Goal: Check status: Check status

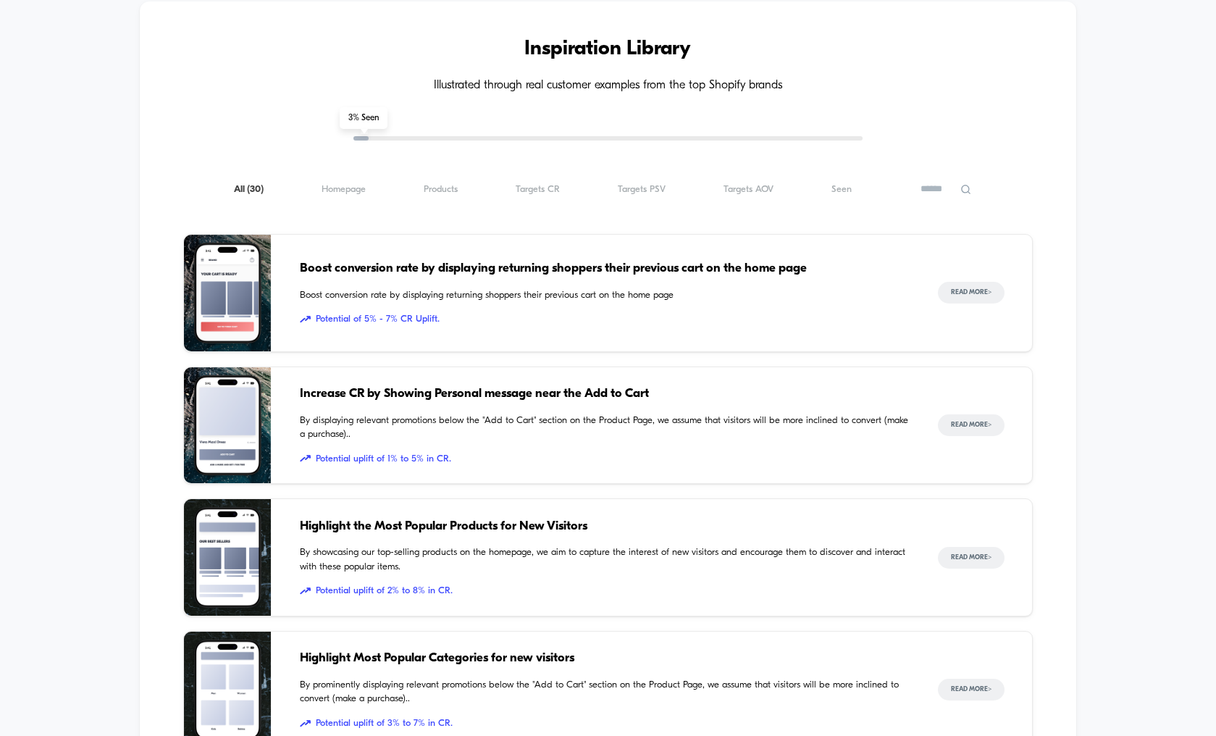
scroll to position [1455, 0]
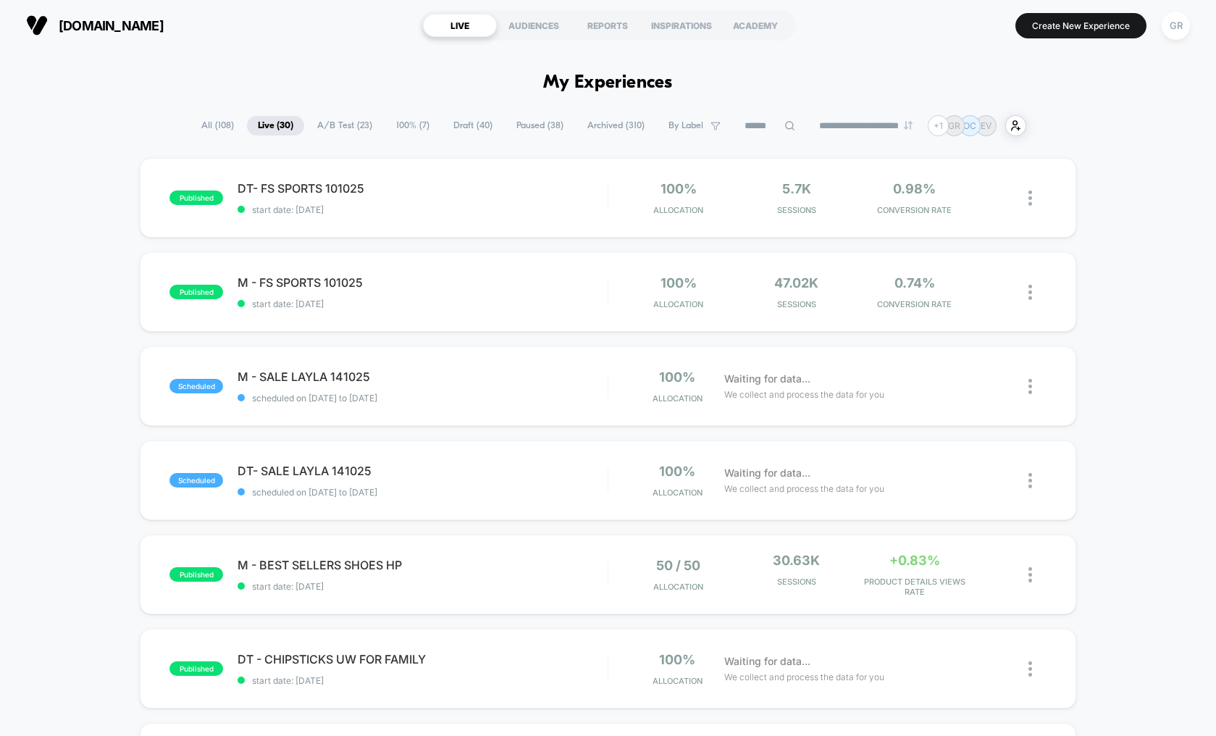
click at [333, 122] on span "A/B Test ( 23 )" at bounding box center [344, 126] width 77 height 20
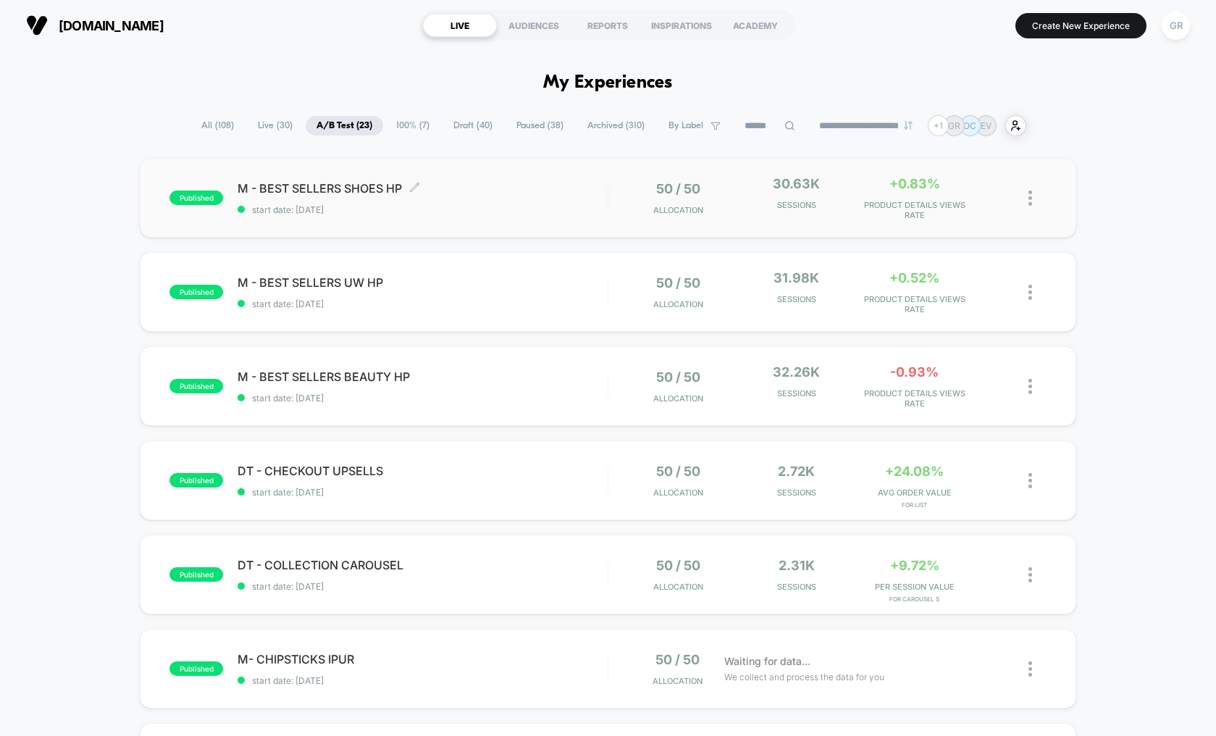
click at [522, 211] on span "start date: [DATE]" at bounding box center [423, 209] width 370 height 11
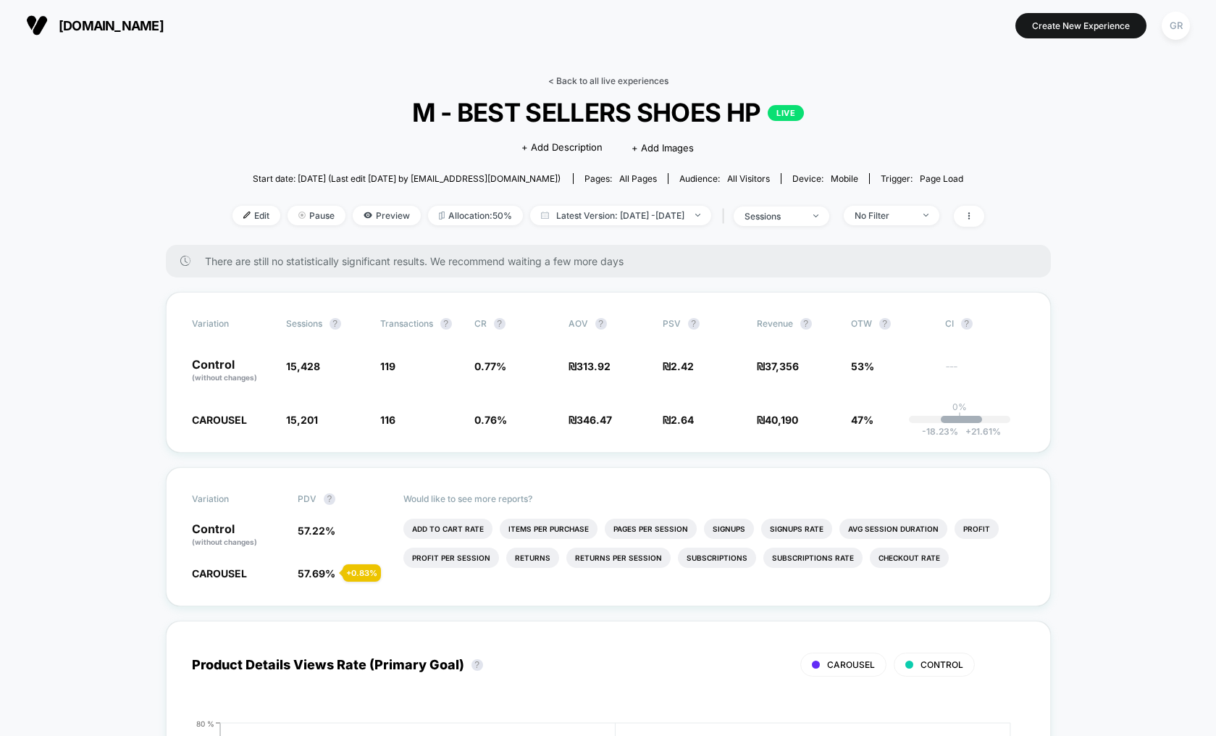
click at [624, 75] on link "< Back to all live experiences" at bounding box center [608, 80] width 120 height 11
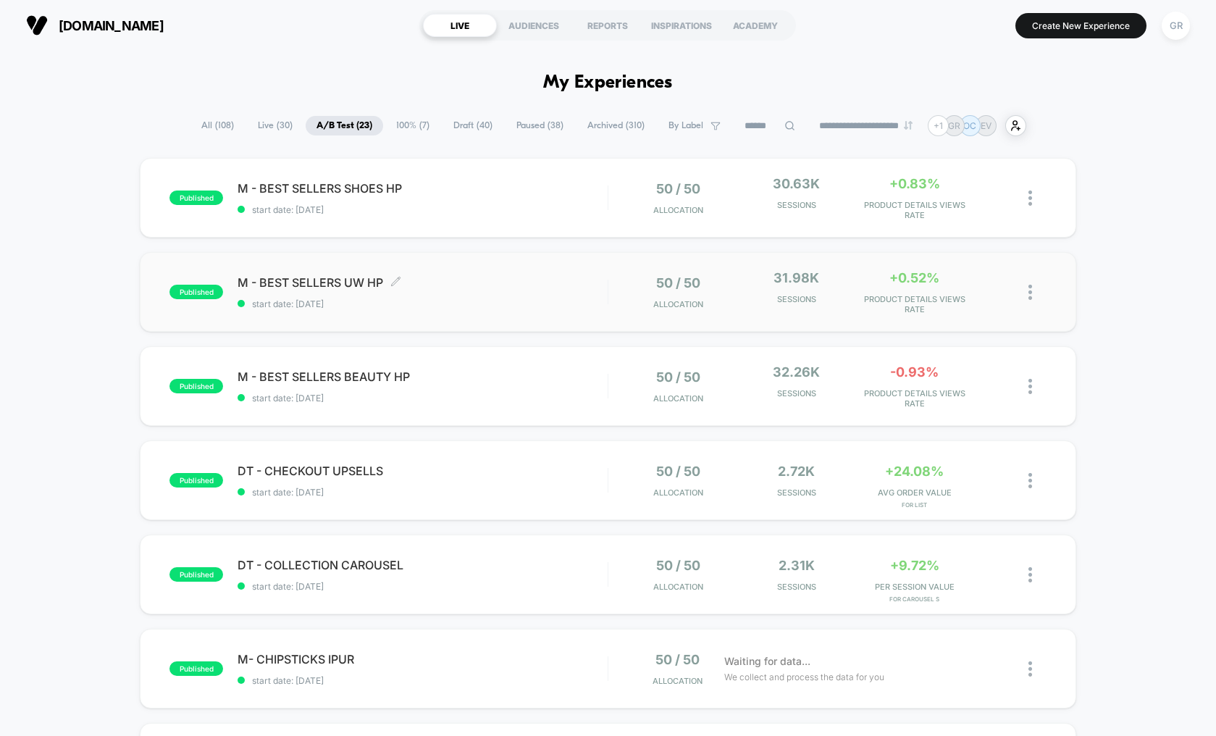
click at [529, 279] on span "M - BEST SELLERS UW HP Click to edit experience details" at bounding box center [423, 282] width 370 height 14
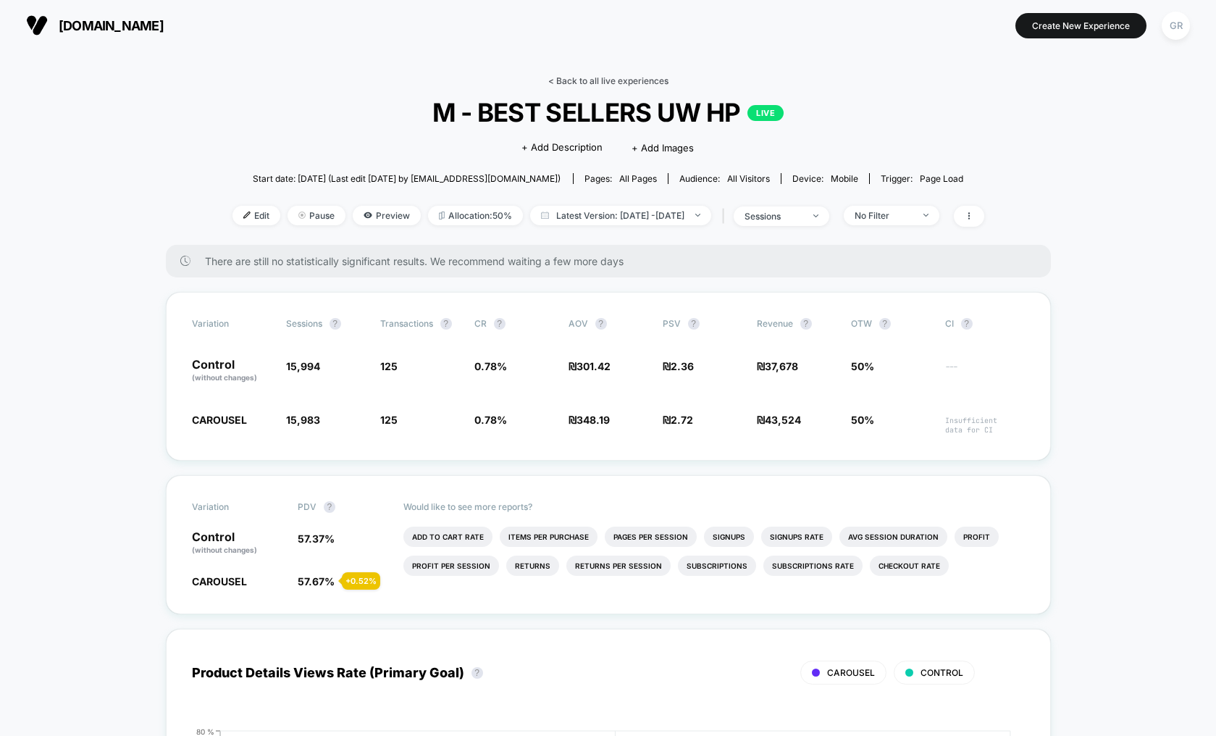
click at [616, 77] on link "< Back to all live experiences" at bounding box center [608, 80] width 120 height 11
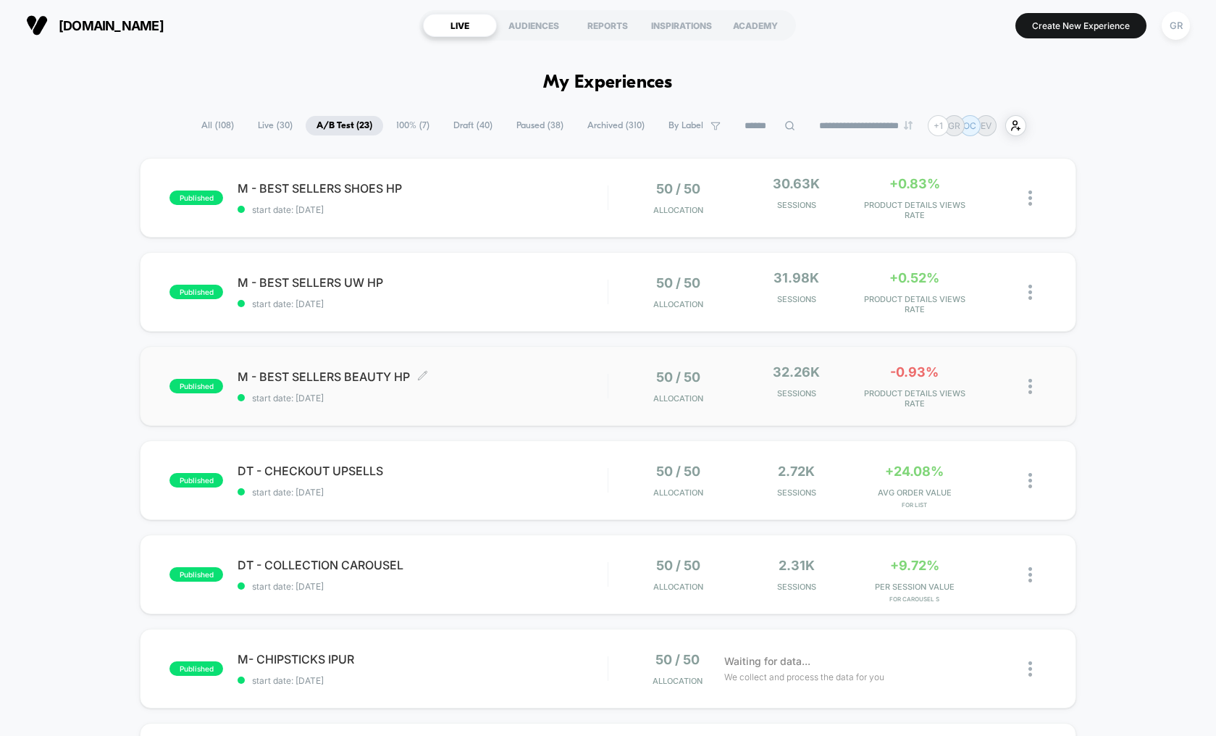
click at [555, 393] on span "start date: [DATE]" at bounding box center [423, 398] width 370 height 11
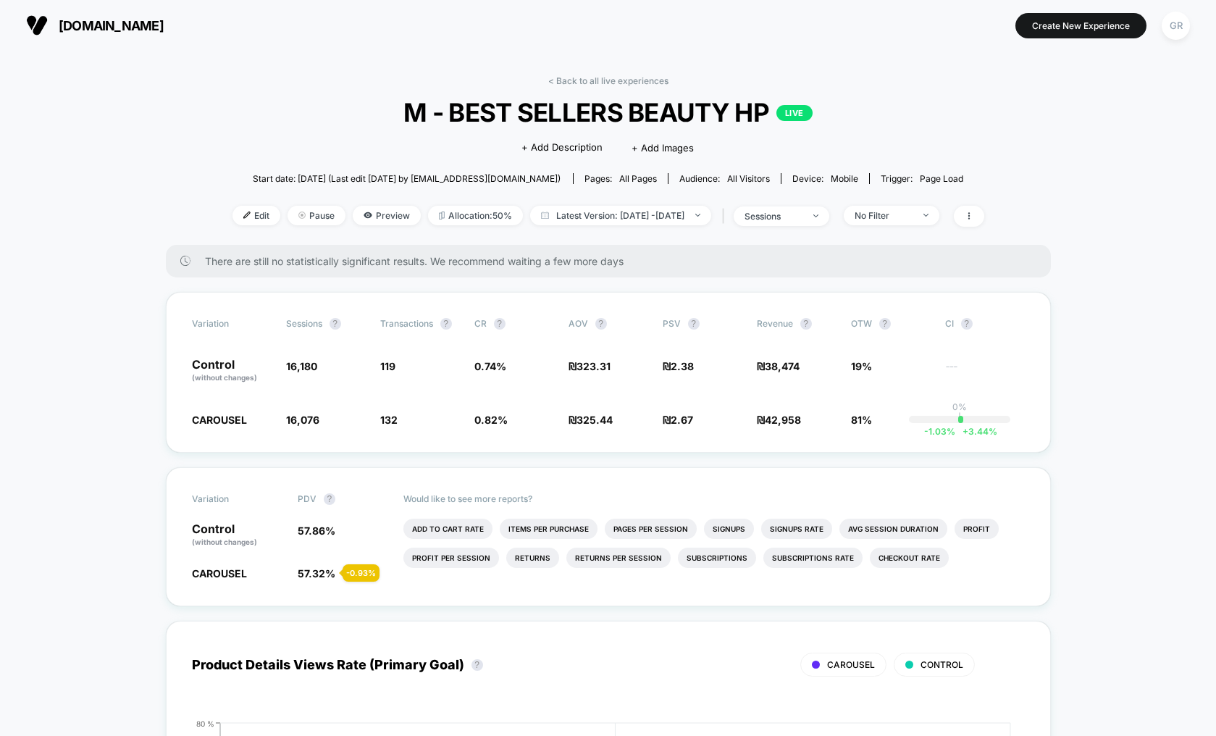
click at [590, 88] on div "< Back to all live experiences M - BEST SELLERS BEAUTY HP LIVE Click to edit ex…" at bounding box center [608, 159] width 752 height 169
click at [598, 83] on link "< Back to all live experiences" at bounding box center [608, 80] width 120 height 11
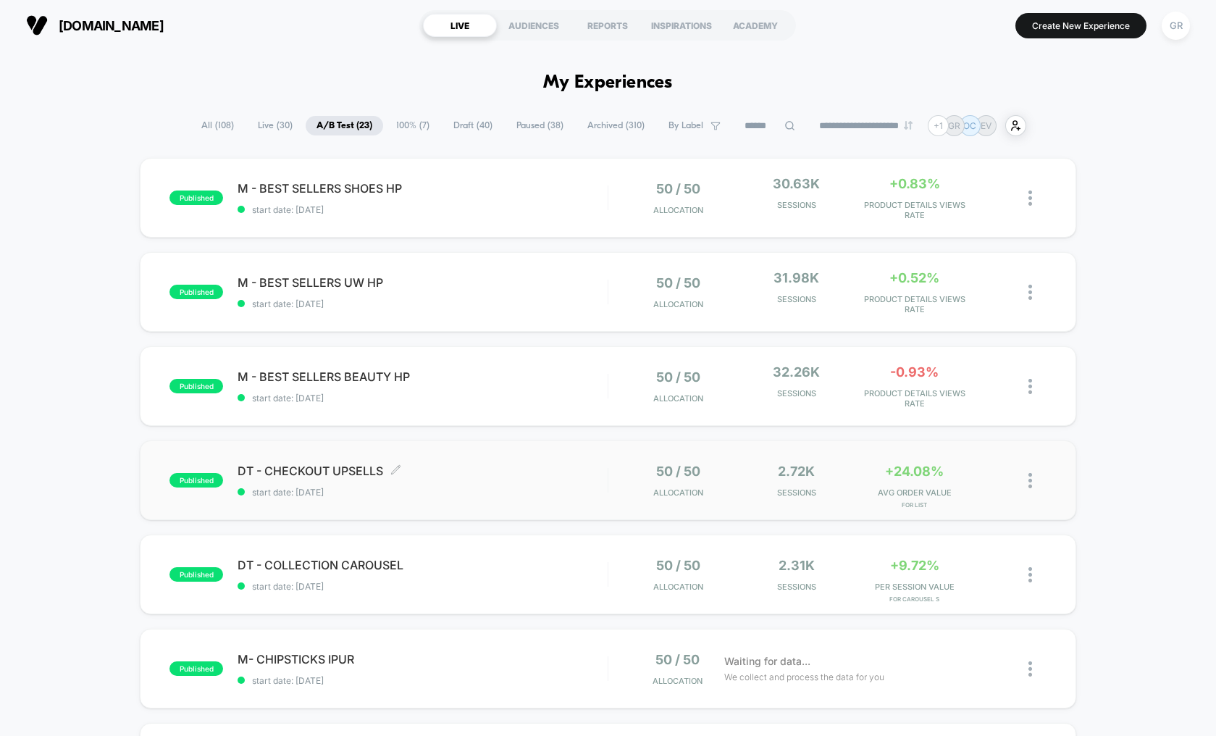
click at [520, 475] on span "DT - CHECKOUT UPSELLS Click to edit experience details" at bounding box center [423, 470] width 370 height 14
